Goal: Information Seeking & Learning: Learn about a topic

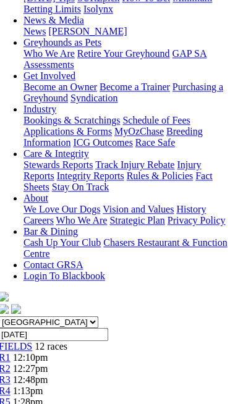
scroll to position [0, 6]
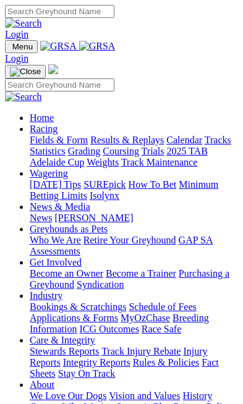
scroll to position [453, 0]
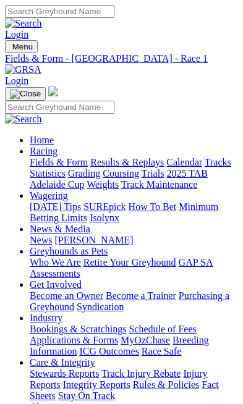
scroll to position [0, 92]
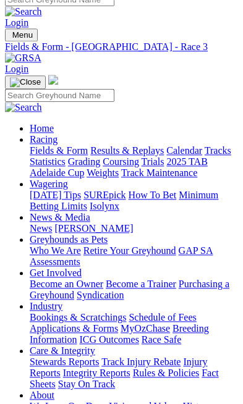
scroll to position [12, 0]
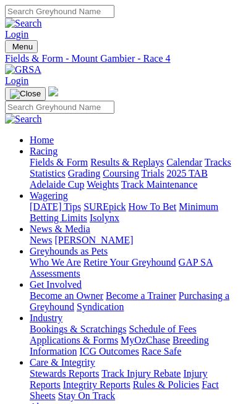
scroll to position [0, 96]
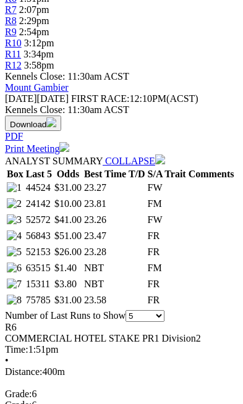
scroll to position [622, 0]
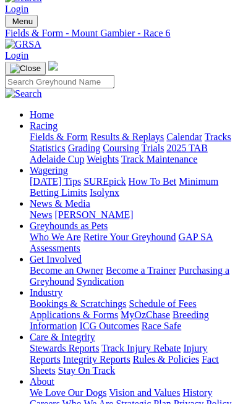
scroll to position [0, 0]
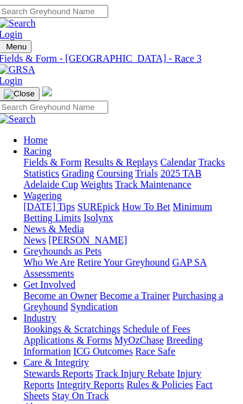
scroll to position [0, 105]
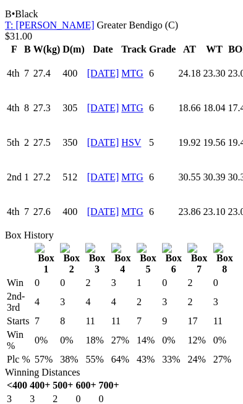
scroll to position [1328, 0]
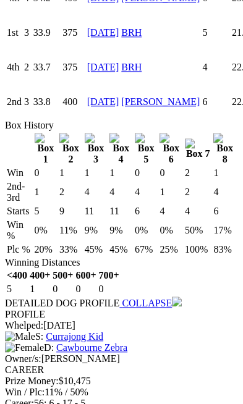
scroll to position [2232, 0]
